Goal: Task Accomplishment & Management: Use online tool/utility

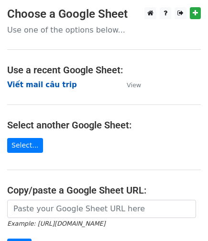
click at [60, 87] on strong "Viết mail câu trip" at bounding box center [42, 84] width 70 height 9
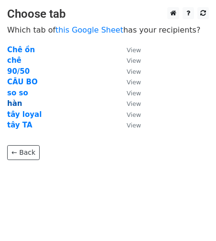
click at [15, 102] on strong "hàn" at bounding box center [14, 103] width 15 height 9
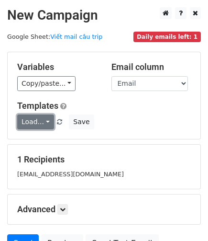
click at [40, 122] on link "Load..." at bounding box center [35, 121] width 37 height 15
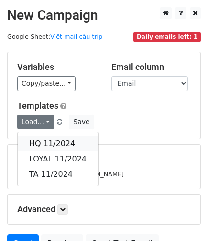
click at [50, 142] on link "HQ 11/2024" at bounding box center [58, 143] width 80 height 15
